Goal: Information Seeking & Learning: Learn about a topic

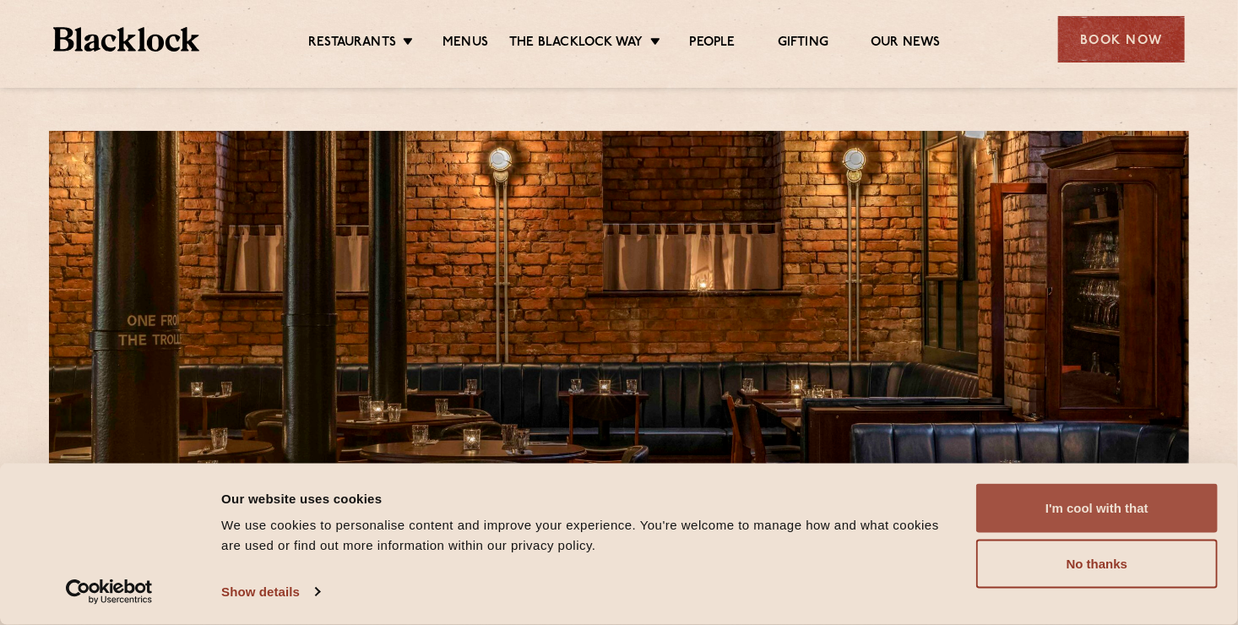
click at [1099, 521] on button "I'm cool with that" at bounding box center [1097, 508] width 242 height 49
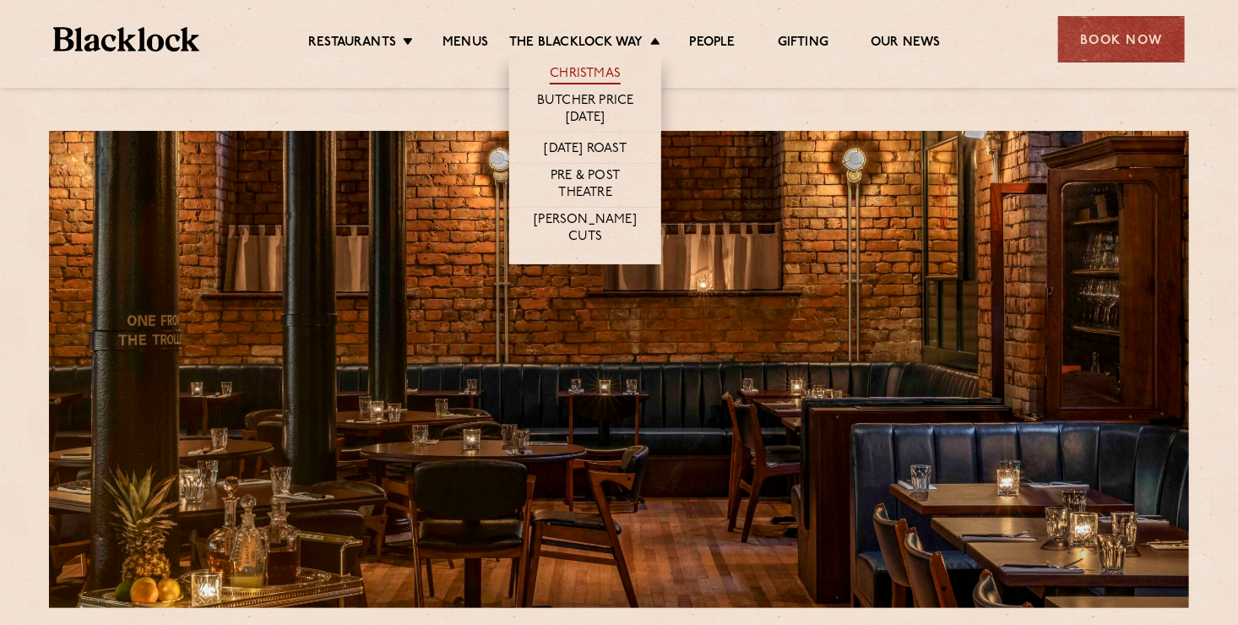
click at [579, 72] on link "Christmas" at bounding box center [585, 75] width 71 height 19
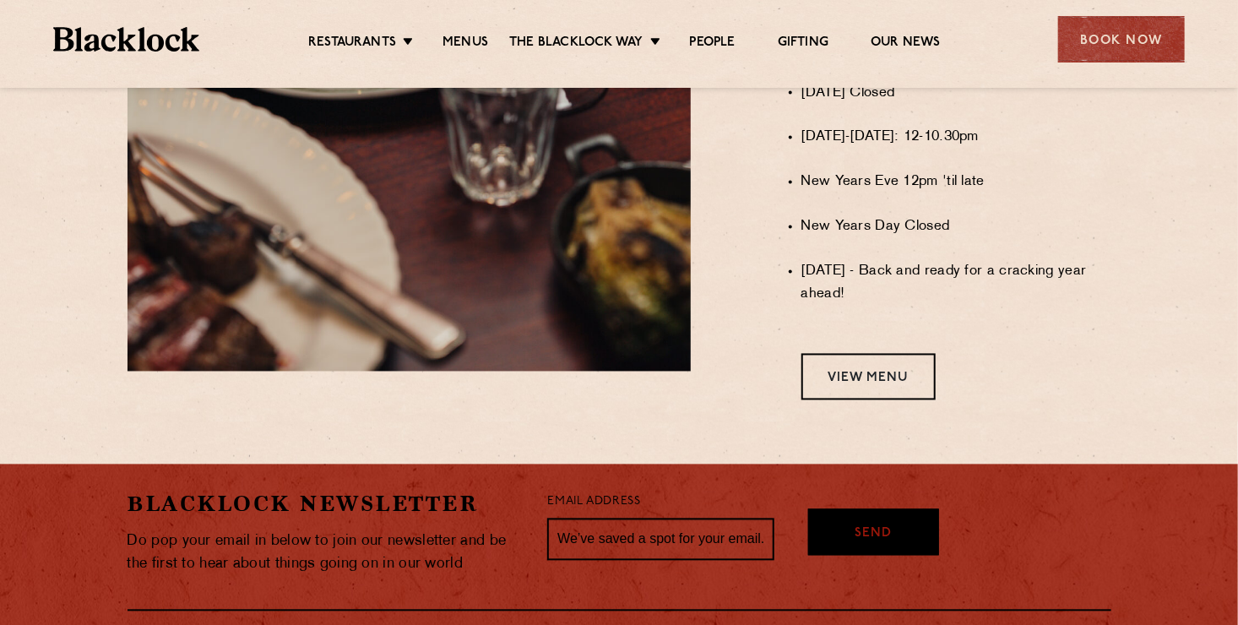
scroll to position [1281, 0]
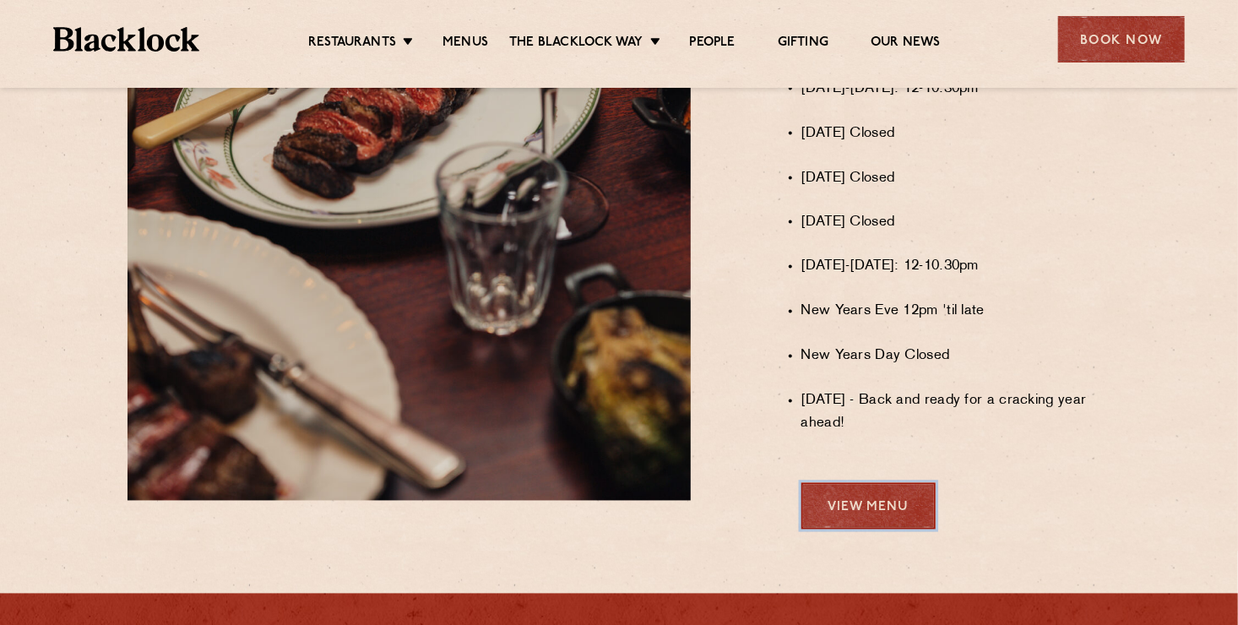
click at [873, 501] on link "View Menu" at bounding box center [869, 506] width 134 height 46
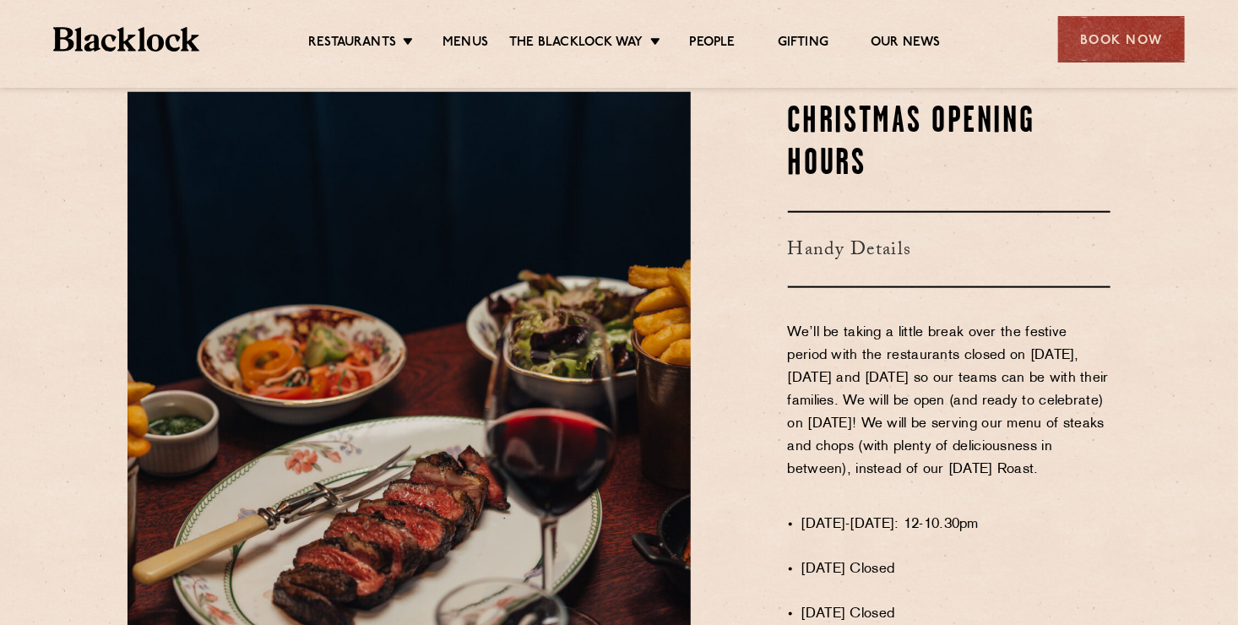
scroll to position [253, 0]
